Goal: Find contact information: Find contact information

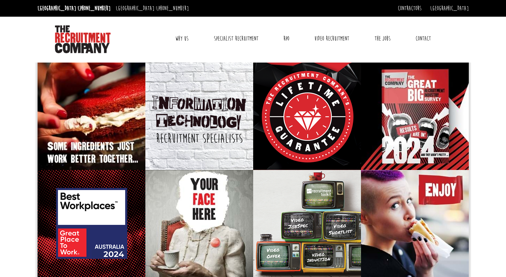
click at [428, 36] on link "Contact" at bounding box center [423, 38] width 26 height 17
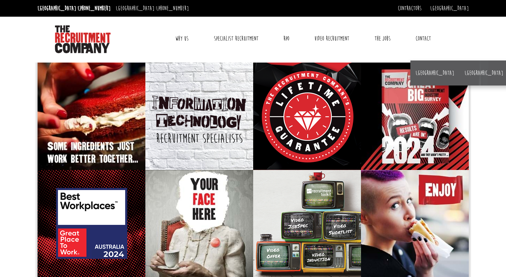
click at [428, 36] on link "Contact" at bounding box center [423, 38] width 26 height 17
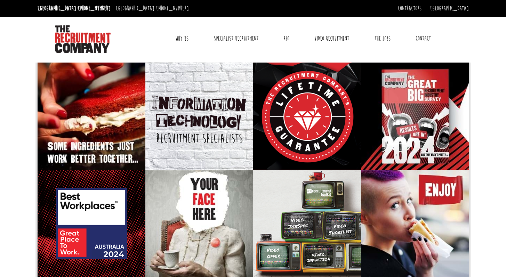
click at [428, 36] on link "Contact" at bounding box center [423, 38] width 26 height 17
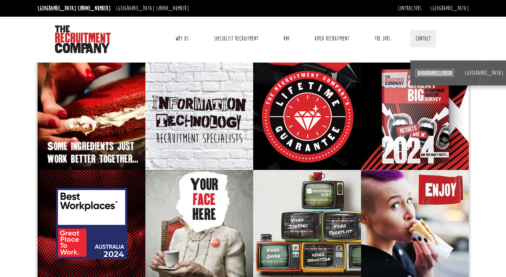
click at [416, 73] on link "[GEOGRAPHIC_DATA]" at bounding box center [435, 73] width 39 height 8
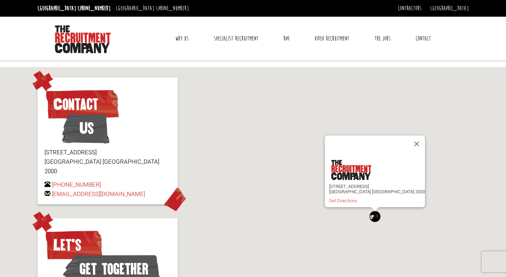
drag, startPoint x: 504, startPoint y: 55, endPoint x: 501, endPoint y: 114, distance: 59.5
click at [501, 114] on body "Sydney: +61 2 8346 6700 Dublin: +353 1 697 2548 Contractors Timesheets Why Cont…" at bounding box center [253, 205] width 506 height 410
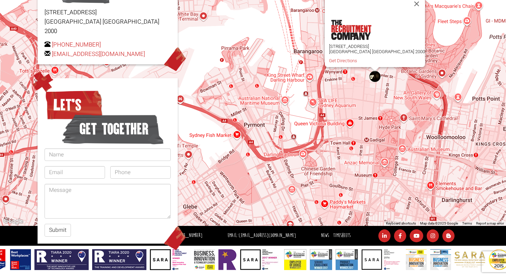
scroll to position [17, 0]
